Goal: Information Seeking & Learning: Learn about a topic

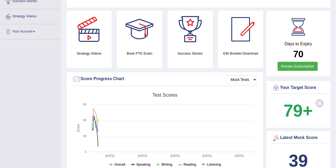
scroll to position [93, 0]
click at [311, 141] on div "Latest Mock Score 39" at bounding box center [298, 154] width 65 height 47
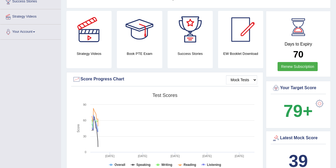
click at [311, 141] on div "Latest Mock Score 39" at bounding box center [298, 154] width 65 height 47
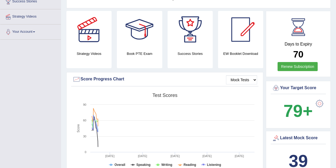
click at [317, 140] on div "Latest Mock Score 39" at bounding box center [298, 154] width 65 height 47
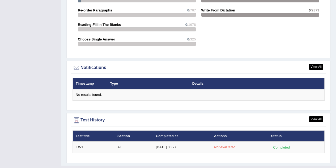
scroll to position [598, 0]
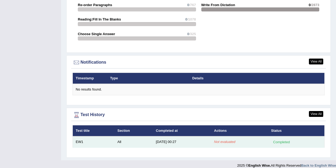
click at [226, 136] on td "Not evaluated" at bounding box center [239, 141] width 57 height 11
click at [284, 139] on div "Completed" at bounding box center [281, 142] width 21 height 6
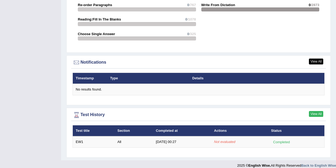
click at [316, 111] on link "View All" at bounding box center [316, 114] width 14 height 6
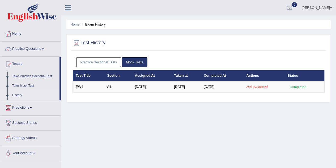
click at [25, 48] on link "Practice Questions" at bounding box center [30, 47] width 61 height 13
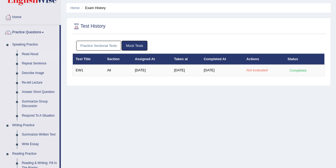
scroll to position [17, 0]
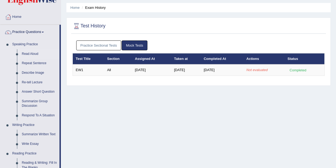
click at [36, 55] on link "Read Aloud" at bounding box center [39, 54] width 40 height 10
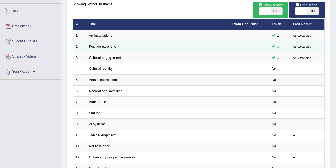
scroll to position [54, 0]
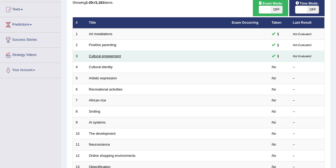
click at [107, 57] on link "Cultural engagement" at bounding box center [105, 56] width 32 height 4
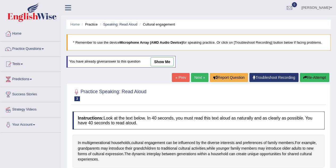
scroll to position [46, 0]
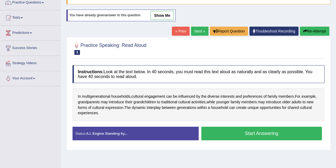
click at [230, 128] on button "Start Answering" at bounding box center [261, 133] width 121 height 14
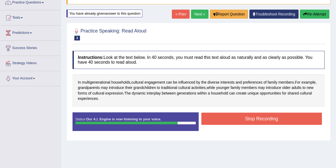
click at [243, 119] on button "Stop Recording" at bounding box center [261, 118] width 121 height 12
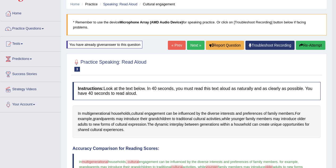
scroll to position [0, 0]
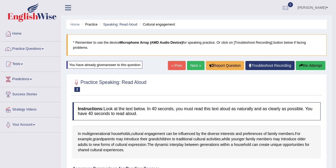
click at [189, 64] on link "Next »" at bounding box center [196, 65] width 18 height 9
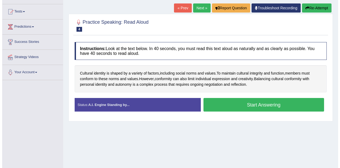
scroll to position [53, 0]
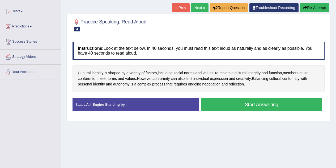
click at [225, 105] on button "Start Answering" at bounding box center [261, 105] width 121 height 14
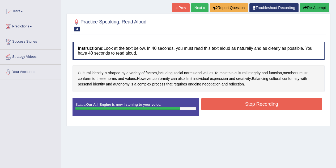
click at [225, 105] on button "Stop Recording" at bounding box center [261, 104] width 121 height 12
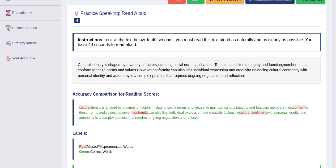
scroll to position [0, 0]
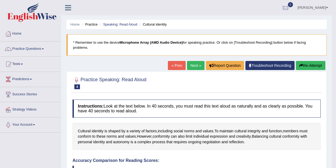
click at [33, 49] on link "Practice Questions" at bounding box center [30, 47] width 61 height 13
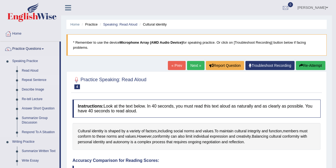
click at [29, 80] on link "Repeat Sentence" at bounding box center [39, 80] width 40 height 10
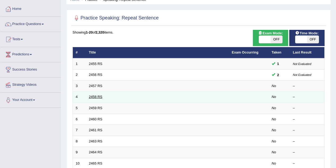
scroll to position [25, 0]
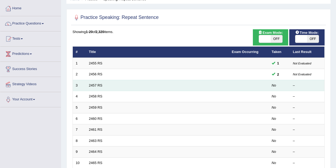
click at [98, 87] on td "2457 RS" at bounding box center [157, 85] width 143 height 11
click at [96, 85] on link "2457 RS" at bounding box center [96, 85] width 14 height 4
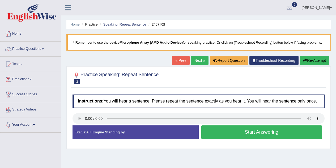
click at [223, 125] on button "Start Answering" at bounding box center [261, 132] width 121 height 14
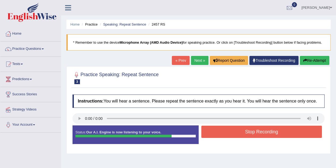
click at [223, 125] on div "Start Answering" at bounding box center [262, 125] width 126 height 0
click at [220, 130] on button "Stop Recording" at bounding box center [261, 131] width 121 height 12
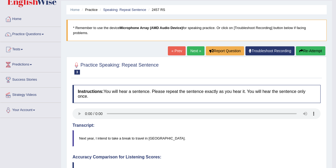
scroll to position [4, 0]
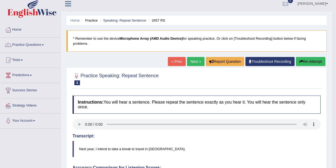
click at [190, 62] on link "Next »" at bounding box center [196, 61] width 18 height 9
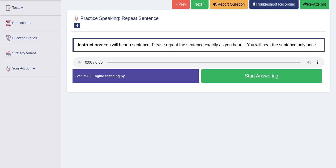
scroll to position [56, 0]
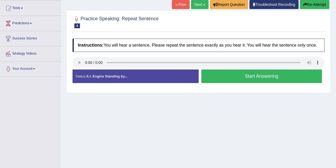
click at [222, 72] on button "Start Answering" at bounding box center [261, 76] width 121 height 14
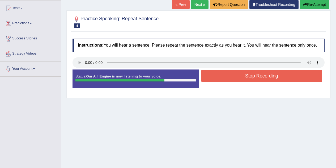
click at [222, 72] on button "Stop Recording" at bounding box center [261, 76] width 121 height 12
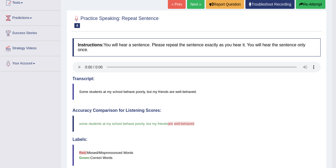
scroll to position [61, 0]
click at [189, 4] on link "Next »" at bounding box center [196, 4] width 18 height 9
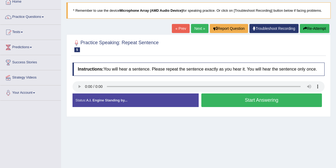
scroll to position [32, 0]
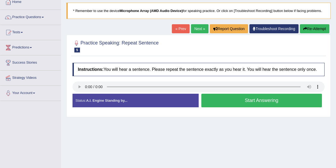
click at [238, 100] on button "Start Answering" at bounding box center [261, 101] width 121 height 14
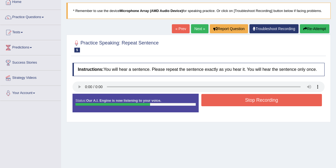
click at [238, 100] on button "Stop Recording" at bounding box center [261, 100] width 121 height 12
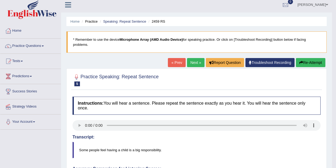
scroll to position [0, 0]
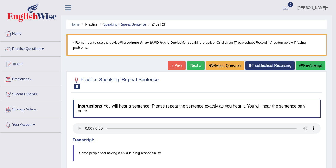
click at [192, 68] on link "Next »" at bounding box center [196, 65] width 18 height 9
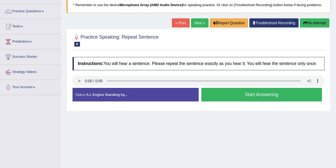
scroll to position [38, 0]
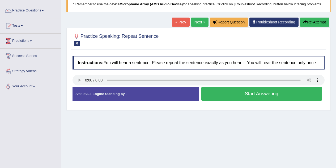
click at [215, 89] on button "Start Answering" at bounding box center [261, 94] width 121 height 14
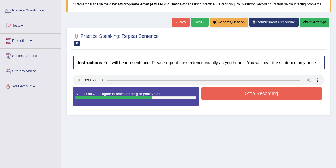
click at [220, 94] on button "Stop Recording" at bounding box center [261, 93] width 121 height 12
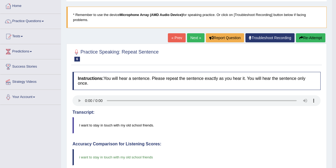
scroll to position [27, 0]
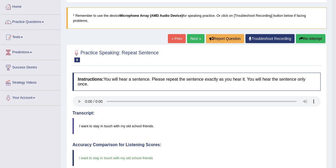
click at [196, 39] on link "Next »" at bounding box center [196, 38] width 18 height 9
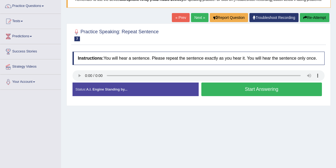
click at [221, 91] on button "Start Answering" at bounding box center [261, 89] width 121 height 14
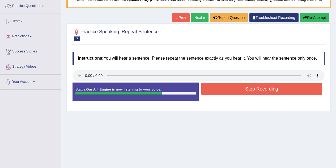
click at [221, 91] on button "Stop Recording" at bounding box center [261, 89] width 121 height 12
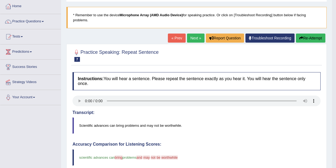
scroll to position [27, 0]
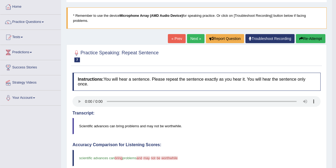
click at [191, 40] on link "Next »" at bounding box center [196, 38] width 18 height 9
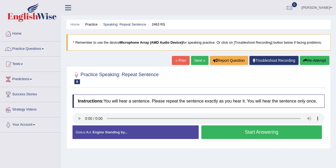
click at [228, 129] on button "Start Answering" at bounding box center [261, 132] width 121 height 14
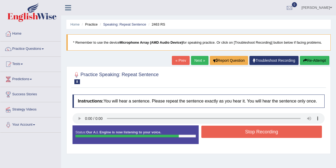
click at [228, 129] on button "Stop Recording" at bounding box center [261, 131] width 121 height 12
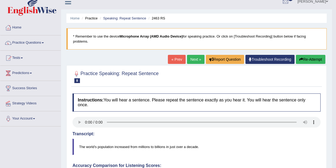
scroll to position [6, 0]
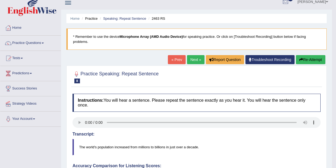
click at [196, 58] on link "Next »" at bounding box center [196, 59] width 18 height 9
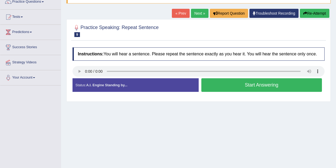
click at [238, 82] on button "Start Answering" at bounding box center [261, 85] width 121 height 14
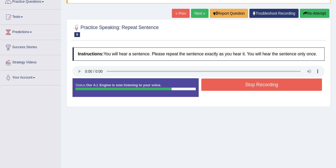
click at [238, 82] on button "Stop Recording" at bounding box center [261, 84] width 121 height 12
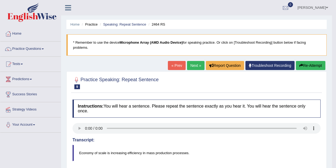
click at [192, 63] on link "Next »" at bounding box center [196, 65] width 18 height 9
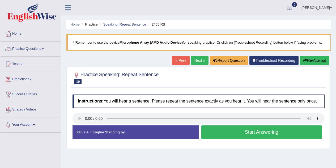
click at [215, 131] on button "Start Answering" at bounding box center [261, 132] width 121 height 14
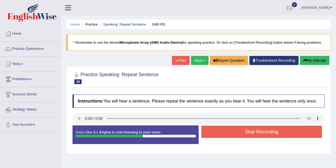
click at [215, 131] on button "Stop Recording" at bounding box center [261, 131] width 121 height 12
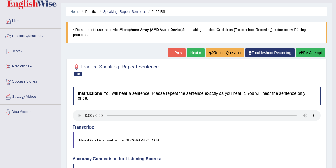
scroll to position [11, 0]
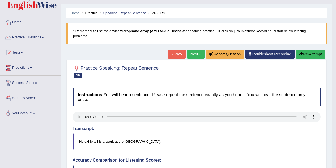
click at [193, 54] on link "Next »" at bounding box center [196, 53] width 18 height 9
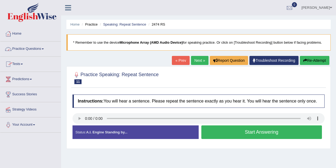
click at [34, 51] on link "Practice Questions" at bounding box center [30, 47] width 61 height 13
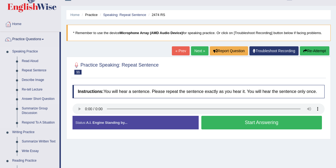
scroll to position [11, 0]
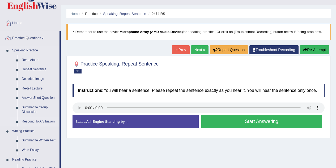
click at [35, 121] on link "Respond To A Situation" at bounding box center [39, 122] width 40 height 10
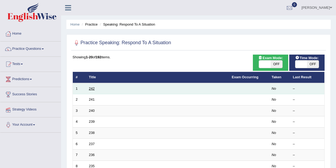
click at [91, 89] on link "242" at bounding box center [92, 88] width 6 height 4
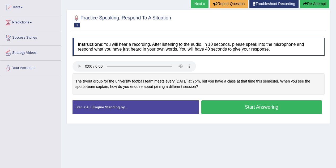
scroll to position [58, 0]
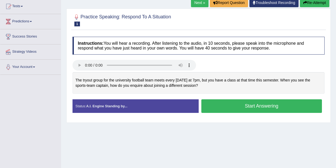
click at [232, 103] on button "Start Answering" at bounding box center [261, 106] width 121 height 14
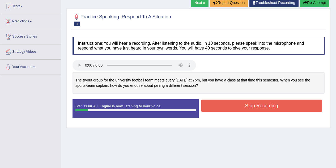
click at [232, 103] on button "Stop Recording" at bounding box center [261, 105] width 121 height 12
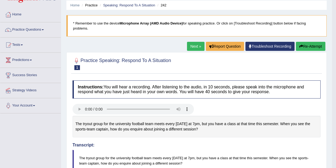
scroll to position [0, 0]
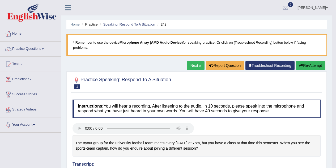
click at [197, 67] on link "Next »" at bounding box center [196, 65] width 18 height 9
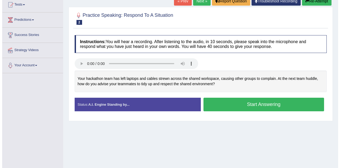
scroll to position [61, 0]
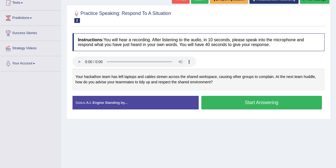
click at [226, 103] on button "Start Answering" at bounding box center [261, 103] width 121 height 14
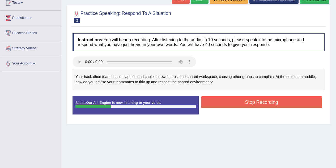
click at [226, 103] on button "Stop Recording" at bounding box center [261, 102] width 121 height 12
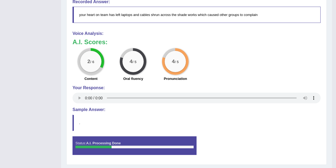
scroll to position [210, 0]
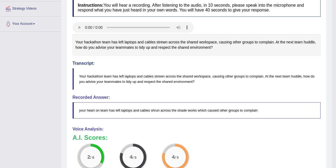
click at [204, 111] on blockquote "your heart on team has left laptops and cables shrun across the shade works whi…" at bounding box center [197, 110] width 248 height 16
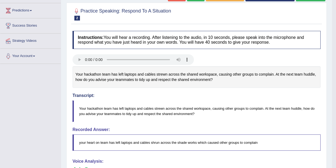
scroll to position [0, 0]
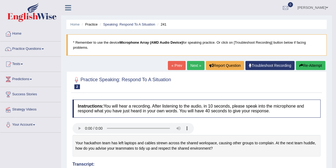
click at [189, 66] on link "Next »" at bounding box center [196, 65] width 18 height 9
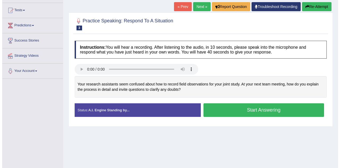
scroll to position [54, 0]
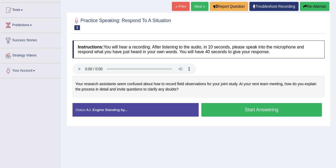
click at [222, 109] on button "Start Answering" at bounding box center [261, 110] width 121 height 14
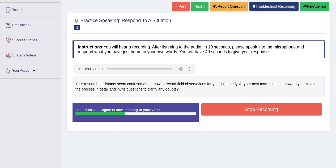
click at [222, 109] on button "Stop Recording" at bounding box center [261, 109] width 121 height 12
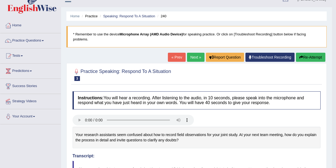
scroll to position [0, 0]
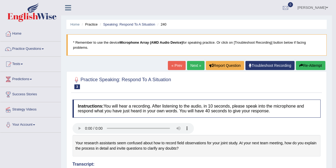
click at [189, 64] on link "Next »" at bounding box center [196, 65] width 18 height 9
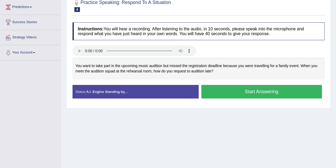
scroll to position [72, 0]
click at [251, 95] on button "Start Answering" at bounding box center [261, 92] width 121 height 14
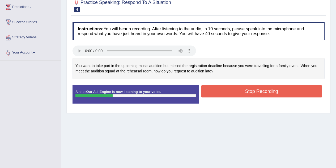
click at [251, 95] on button "Stop Recording" at bounding box center [261, 91] width 121 height 12
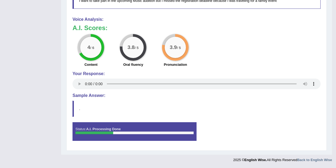
scroll to position [0, 0]
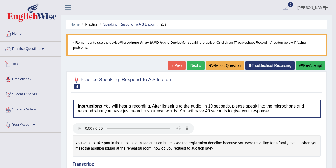
click at [15, 63] on link "Tests" at bounding box center [30, 63] width 61 height 13
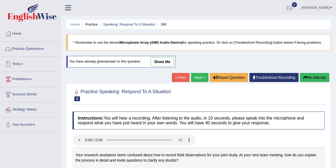
click at [10, 67] on div at bounding box center [8, 64] width 8 height 8
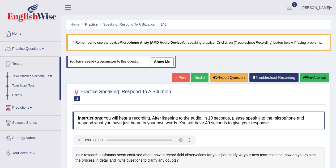
click at [28, 79] on link "Take Practice Sectional Test" at bounding box center [35, 76] width 50 height 10
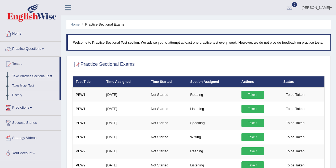
click at [18, 97] on link "History" at bounding box center [35, 95] width 50 height 10
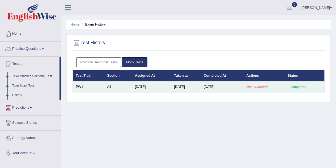
click at [108, 86] on td "All" at bounding box center [118, 86] width 28 height 11
click at [146, 87] on td "[DATE]" at bounding box center [151, 86] width 39 height 11
